Goal: Check status: Check status

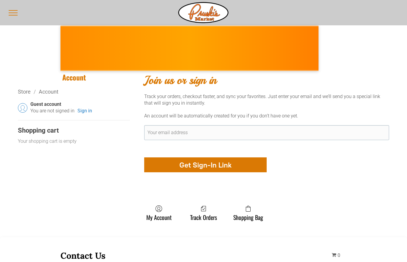
click at [175, 133] on input "Your email address" at bounding box center [266, 132] width 245 height 15
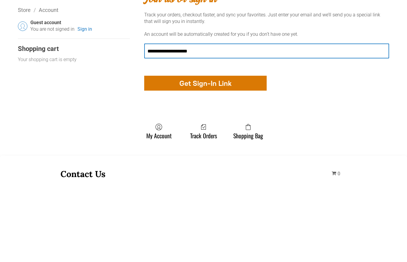
type input "**********"
click at [209, 158] on span "button" at bounding box center [205, 165] width 9 height 14
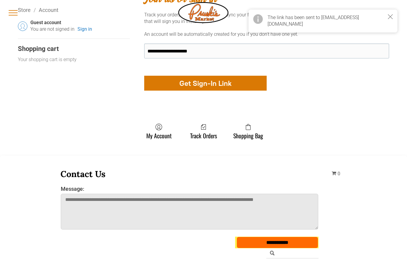
click at [228, 90] on div "button" at bounding box center [206, 83] width 122 height 14
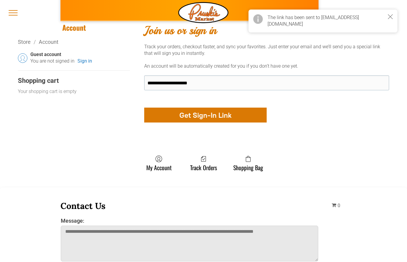
scroll to position [50, 0]
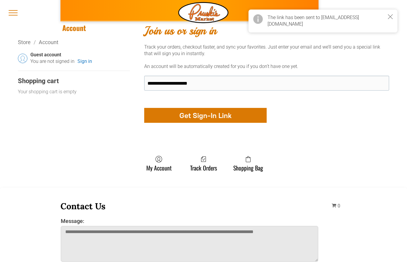
click at [206, 172] on link "Track Orders" at bounding box center [203, 164] width 33 height 16
click at [205, 172] on link "Track Orders" at bounding box center [203, 164] width 33 height 16
click at [164, 172] on link "My Account" at bounding box center [158, 164] width 31 height 16
click at [163, 172] on link "My Account" at bounding box center [158, 164] width 31 height 16
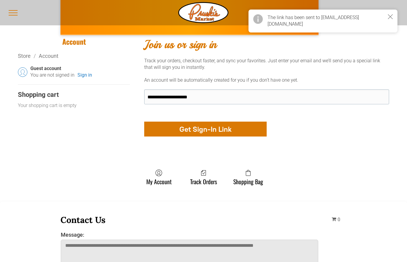
scroll to position [0, 0]
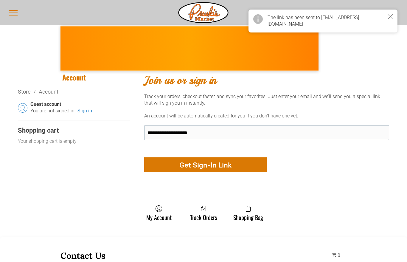
click at [82, 112] on link "Sign in" at bounding box center [85, 111] width 15 height 7
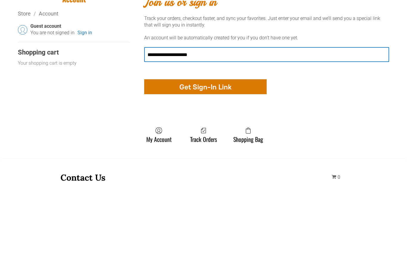
scroll to position [64, 0]
